Goal: Task Accomplishment & Management: Manage account settings

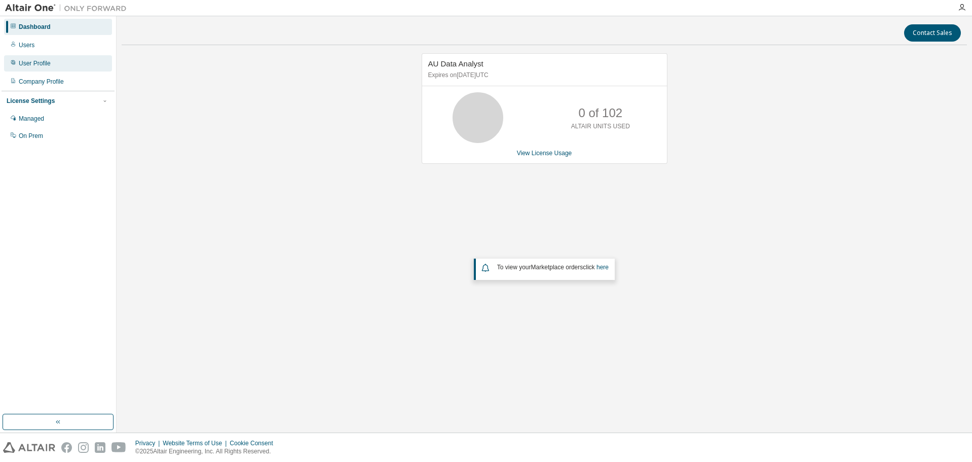
click at [25, 60] on div "User Profile" at bounding box center [35, 63] width 32 height 8
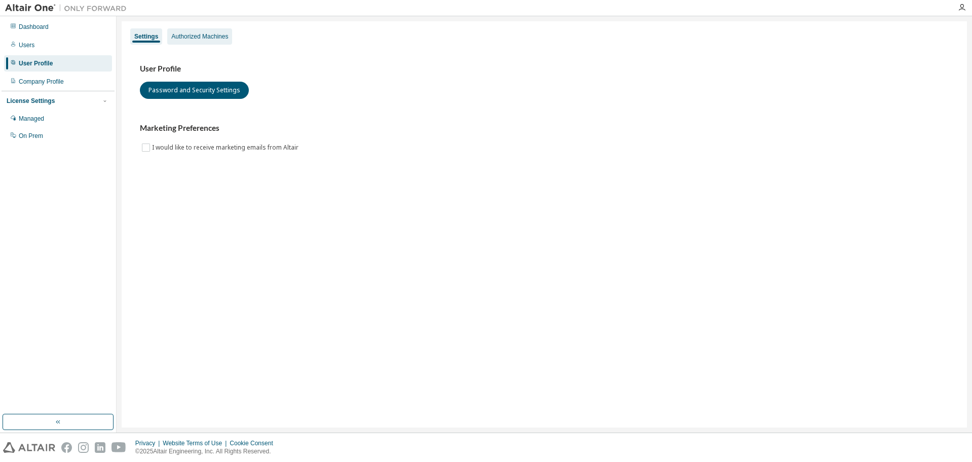
click at [201, 37] on div "Authorized Machines" at bounding box center [199, 36] width 57 height 8
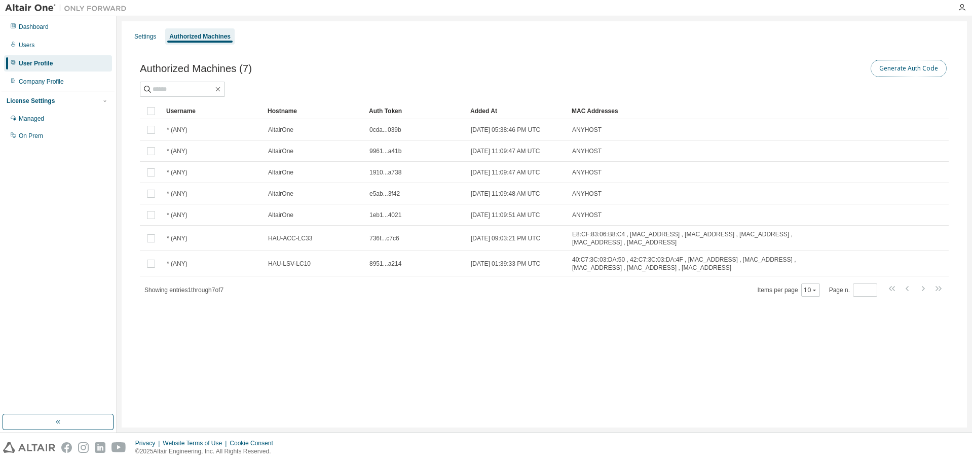
click at [893, 68] on button "Generate Auth Code" at bounding box center [909, 68] width 76 height 17
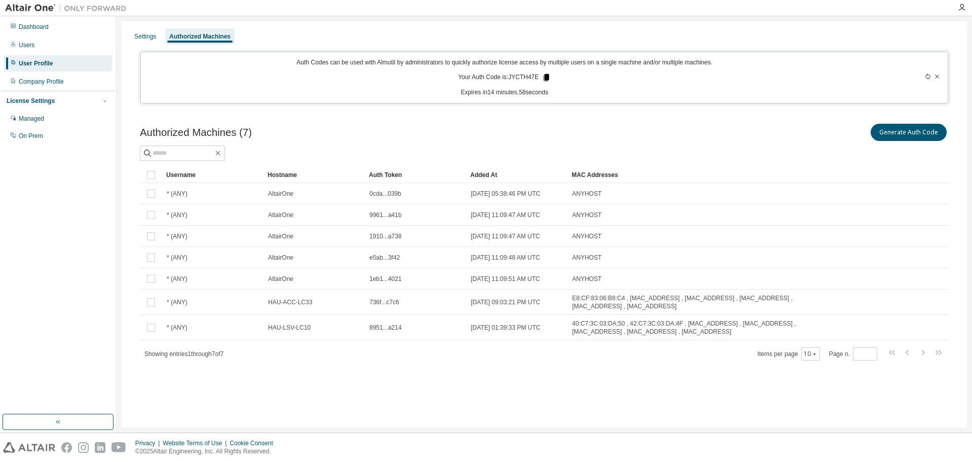
click at [546, 76] on icon at bounding box center [547, 77] width 6 height 7
